Goal: Complete application form

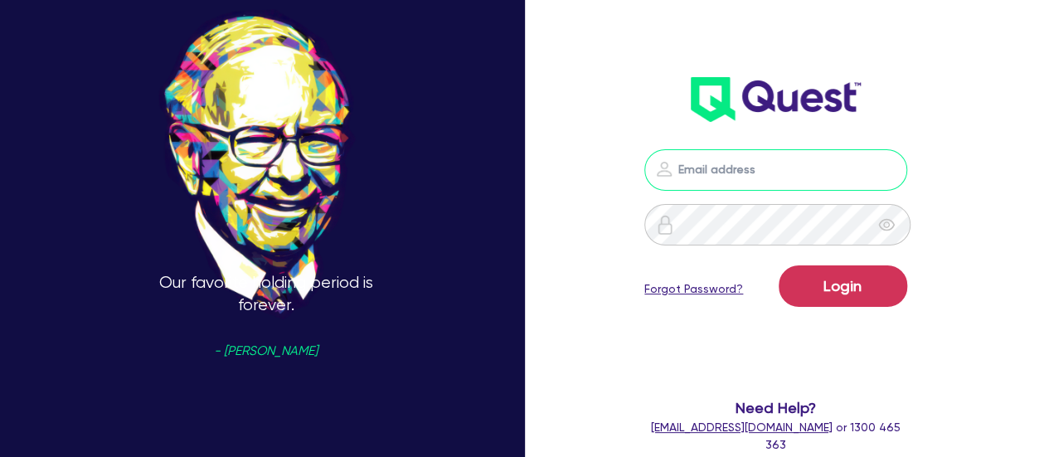
type input "[PERSON_NAME][EMAIL_ADDRESS][PERSON_NAME][DOMAIN_NAME]"
click at [735, 160] on input "[PERSON_NAME][EMAIL_ADDRESS][PERSON_NAME][DOMAIN_NAME]" at bounding box center [775, 169] width 262 height 41
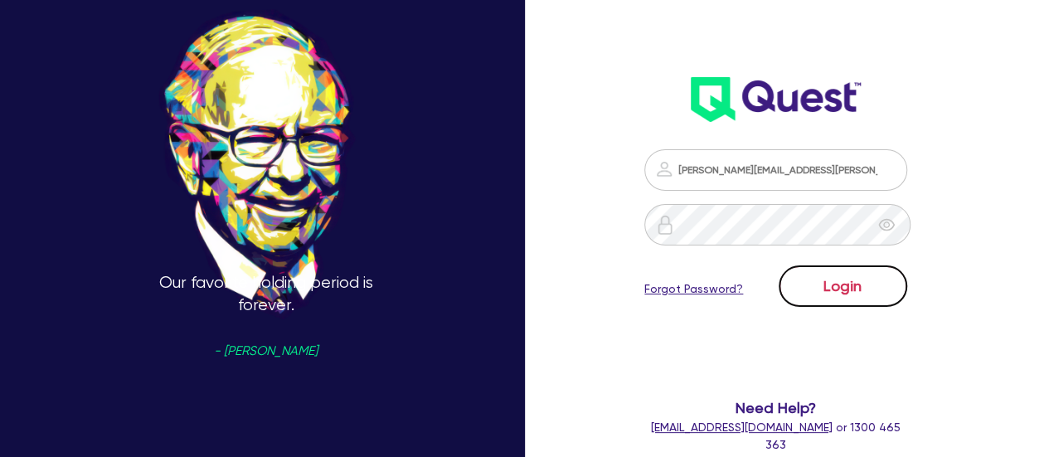
click at [886, 294] on button "Login" at bounding box center [843, 285] width 129 height 41
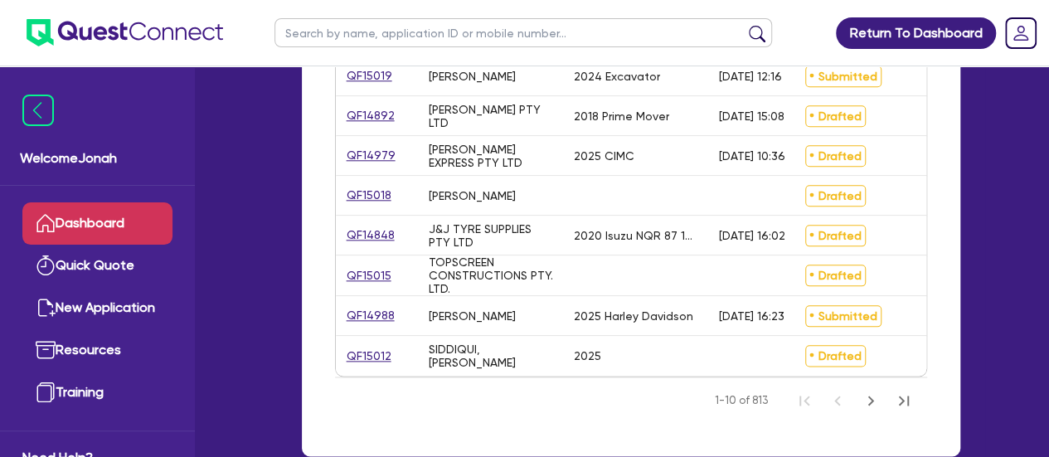
scroll to position [829, 0]
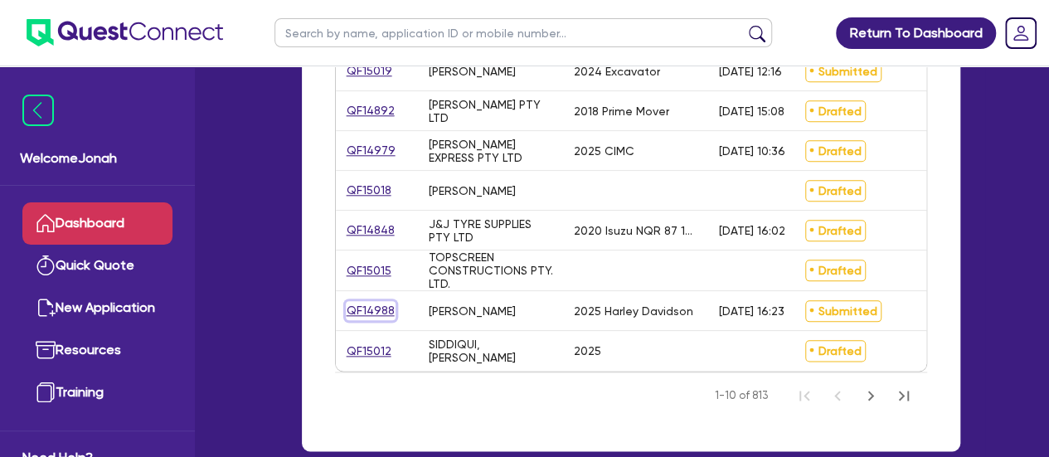
click at [383, 312] on link "QF14988" at bounding box center [371, 310] width 50 height 19
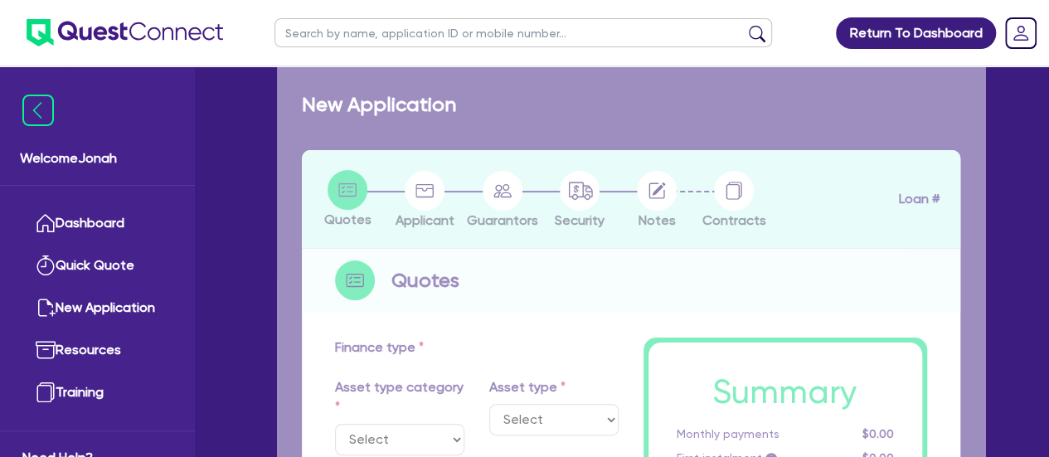
select select "CARS_AND_LIGHT_TRUCKS"
type input "2025"
radio input "true"
type input "25,000"
type input "5,000"
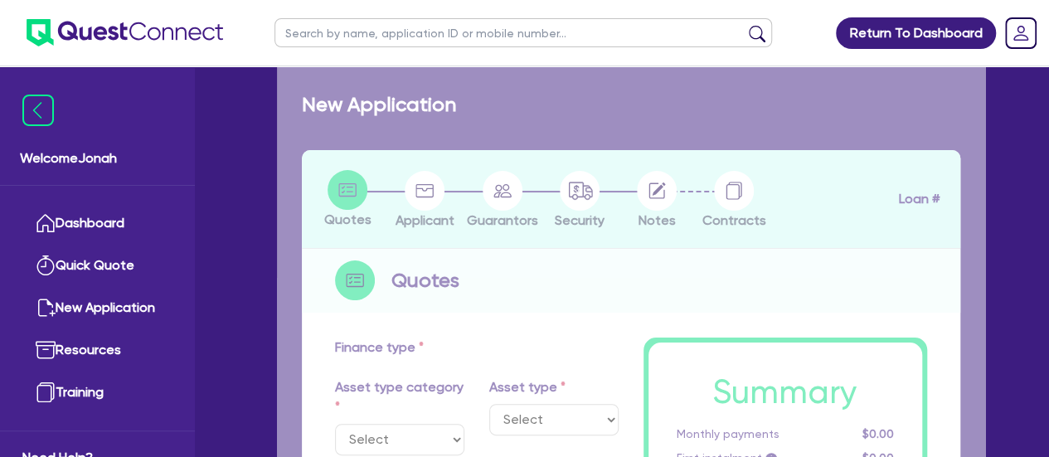
type input "9"
select select "PASSENGER_VEHICLES"
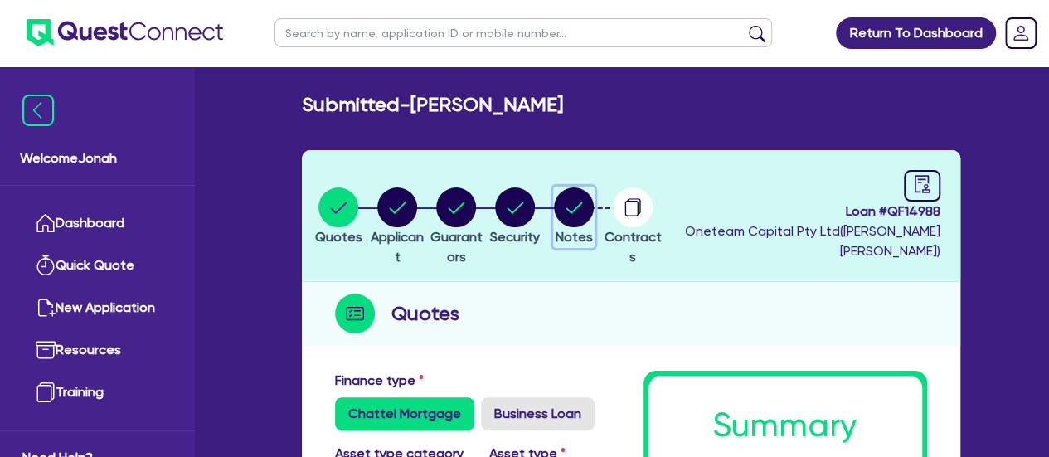
click at [594, 208] on circle "button" at bounding box center [574, 207] width 40 height 40
select select "Other"
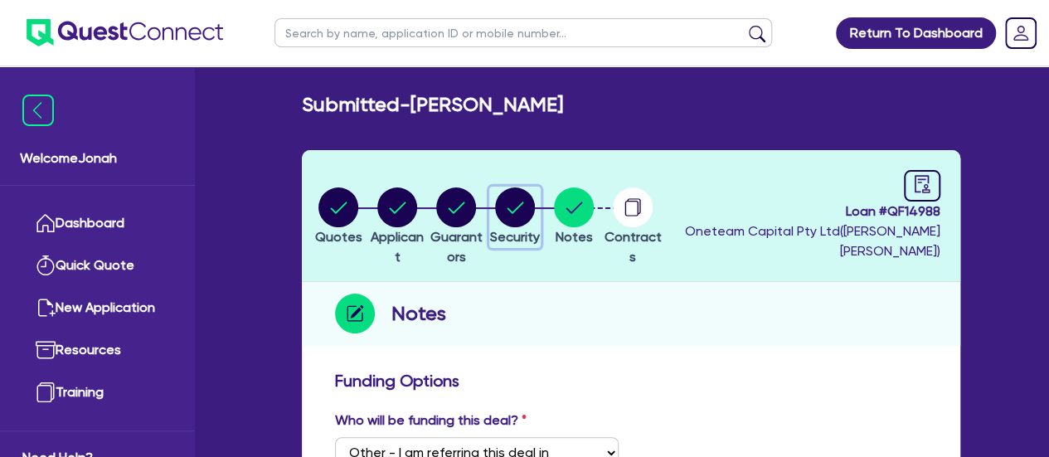
click at [535, 212] on circle "button" at bounding box center [515, 207] width 40 height 40
select select "CARS_AND_LIGHT_TRUCKS"
select select "PASSENGER_VEHICLES"
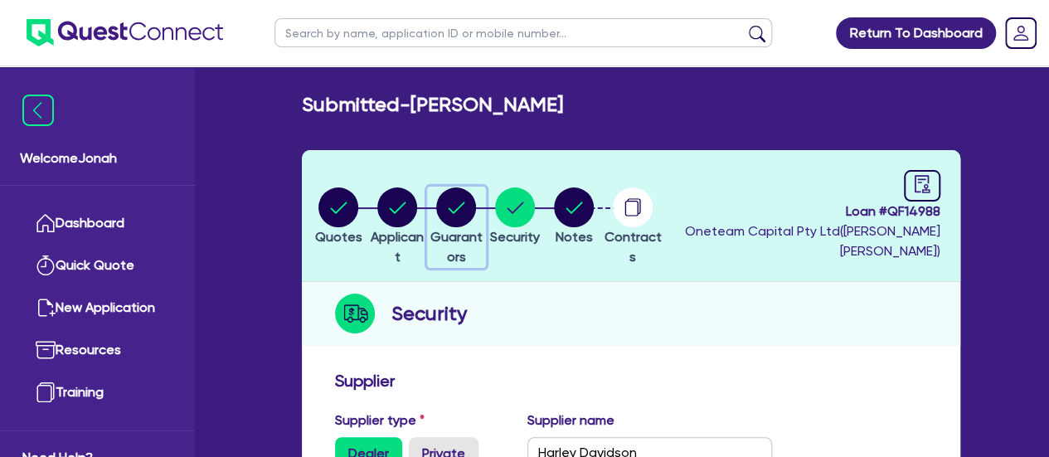
click at [476, 216] on circle "button" at bounding box center [456, 207] width 40 height 40
select select "MR"
select select "SA"
select select "SINGLE"
select select "PROPERTY"
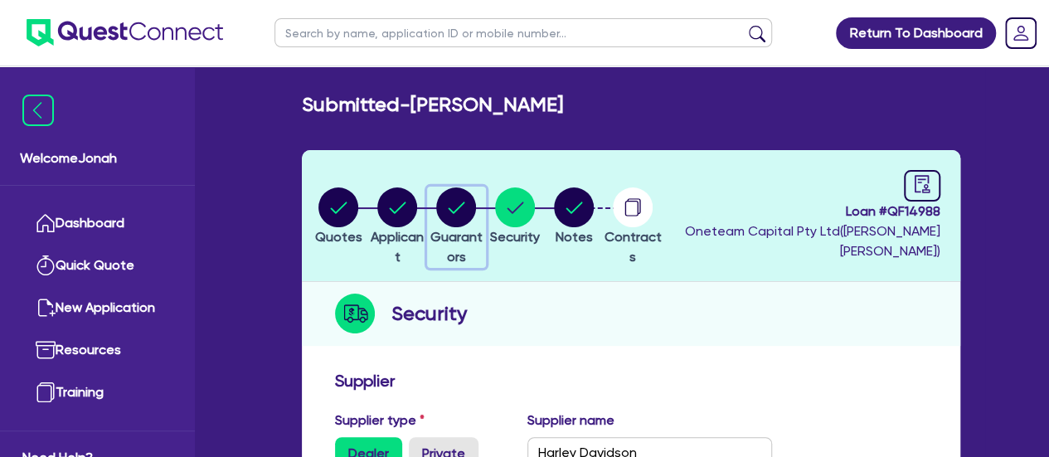
select select "HOUSEHOLD_PERSONAL"
select select "VEHICLE"
select select "CASH"
select select "MORTGAGE"
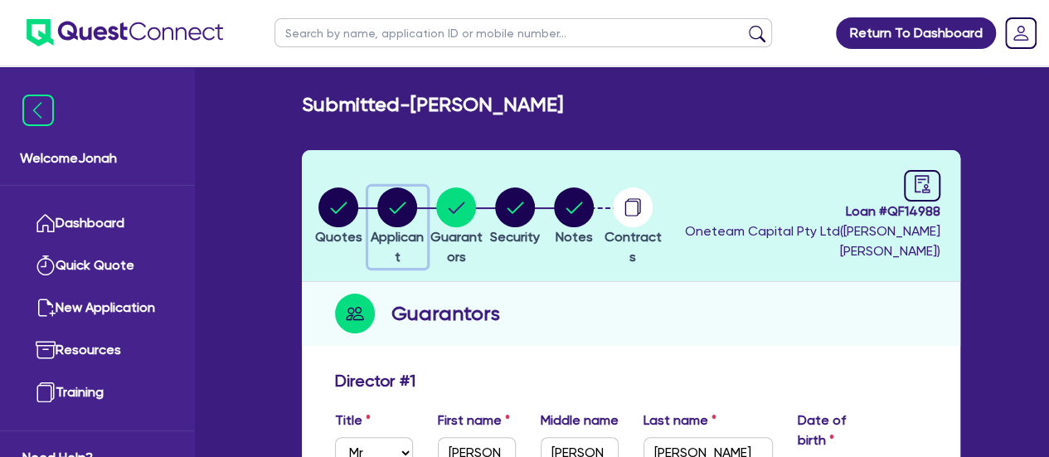
click at [402, 218] on circle "button" at bounding box center [397, 207] width 40 height 40
select select "SOLE_TRADER"
select select "HEALTH_BEAUTY"
select select "HAIR_BEAUTY_SALONS"
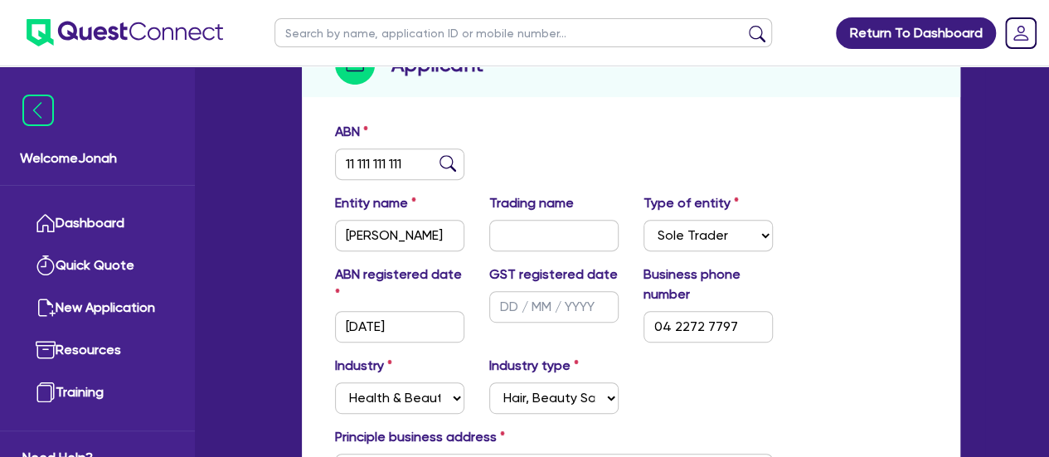
scroll to position [461, 0]
